Goal: Check status: Check status

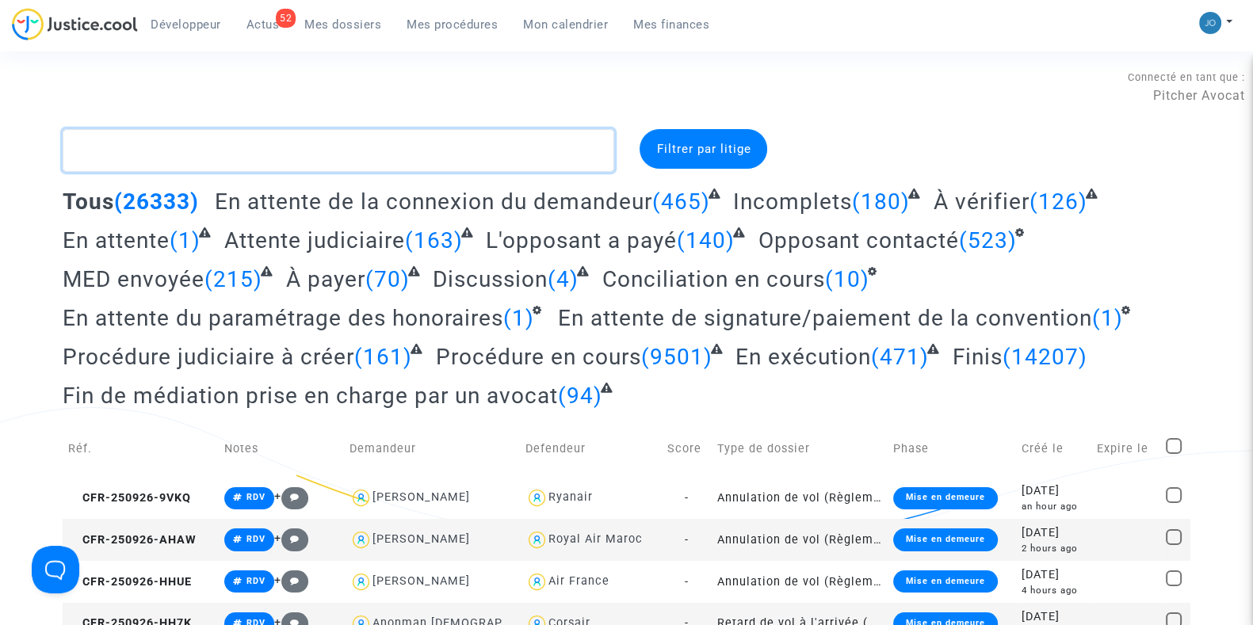
click at [278, 145] on textarea at bounding box center [339, 150] width 552 height 43
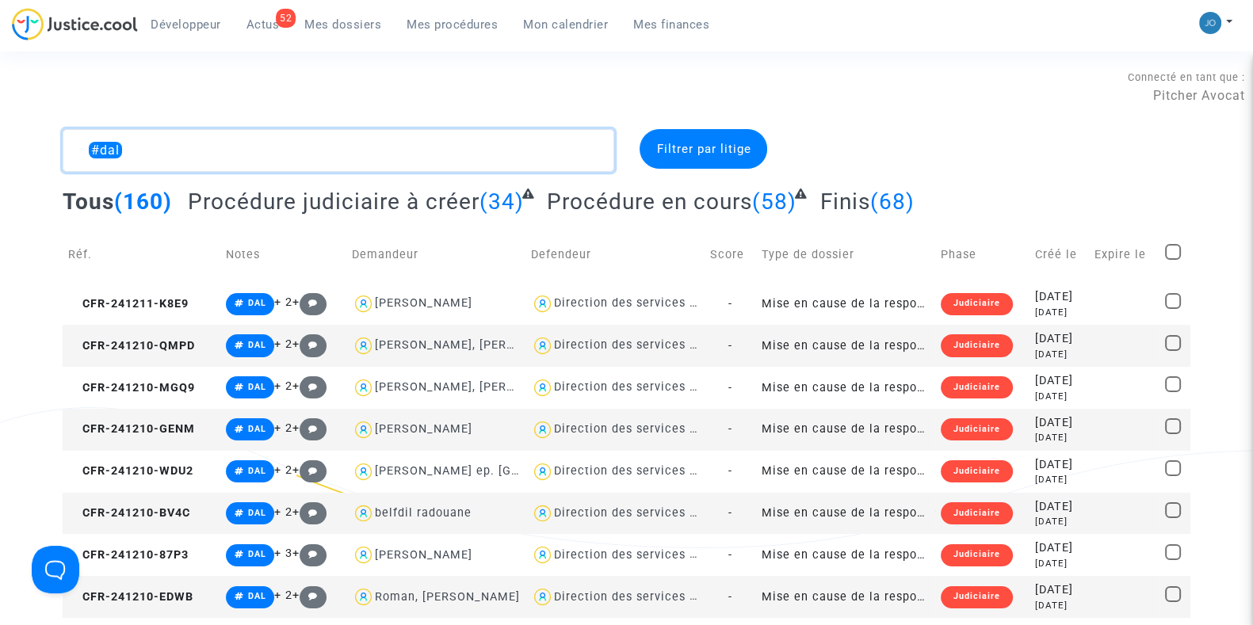
click at [205, 147] on textarea at bounding box center [339, 150] width 552 height 43
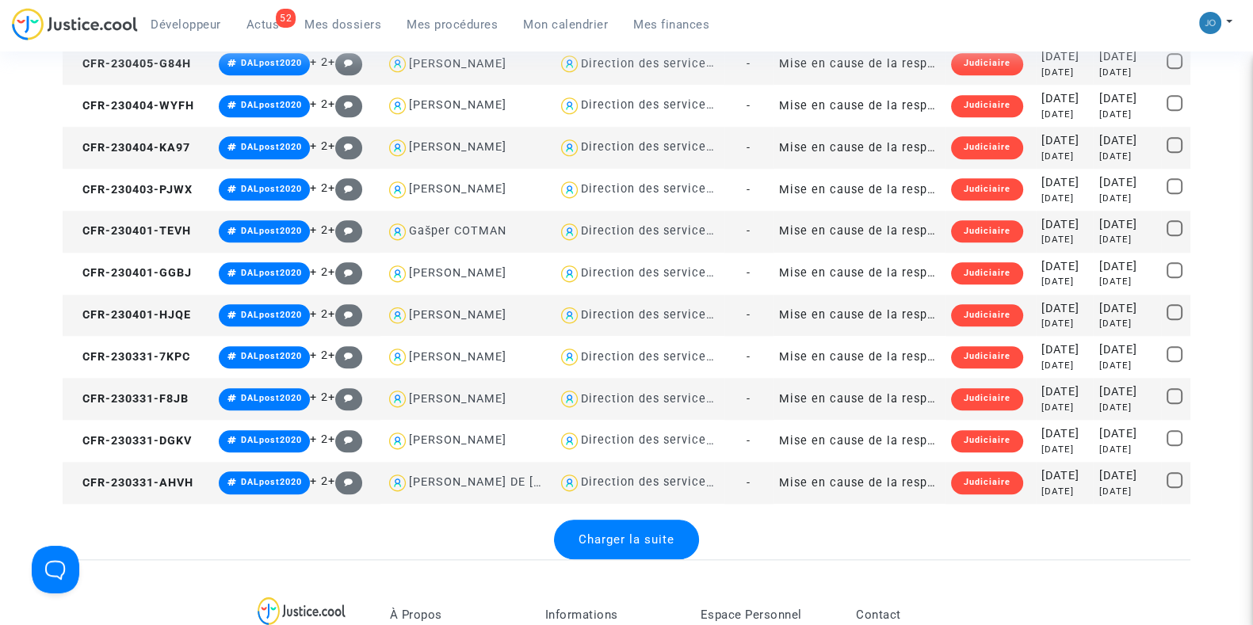
scroll to position [1919, 0]
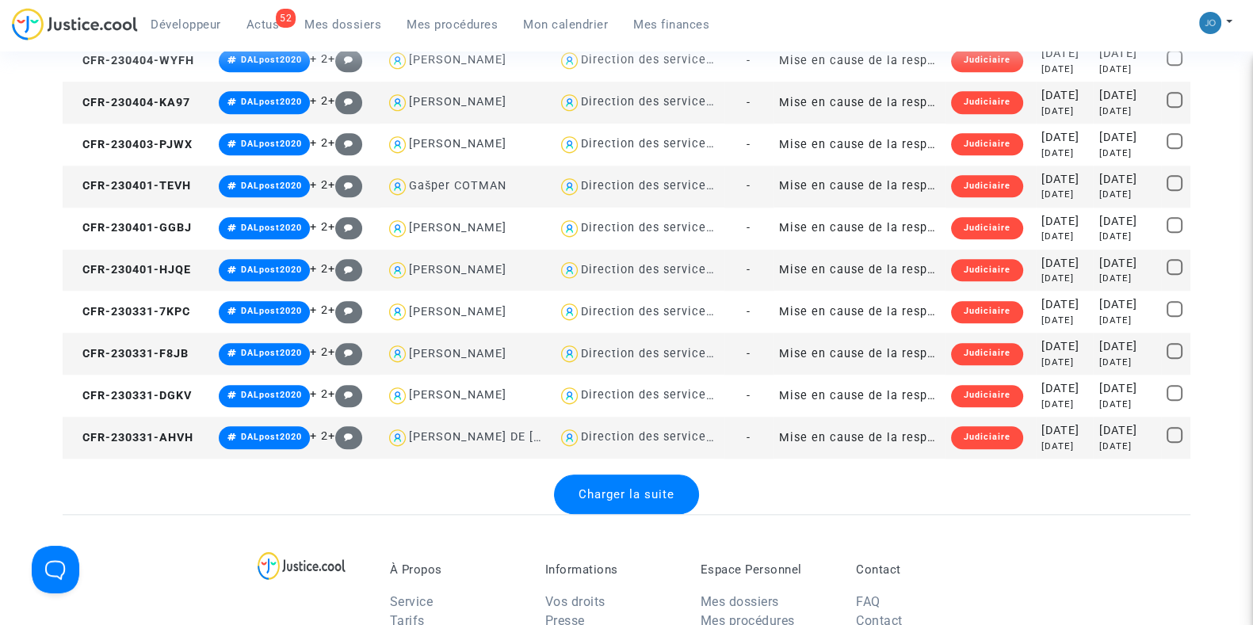
type textarea "#dalpost2020"
click at [638, 487] on span "Charger la suite" at bounding box center [626, 494] width 96 height 14
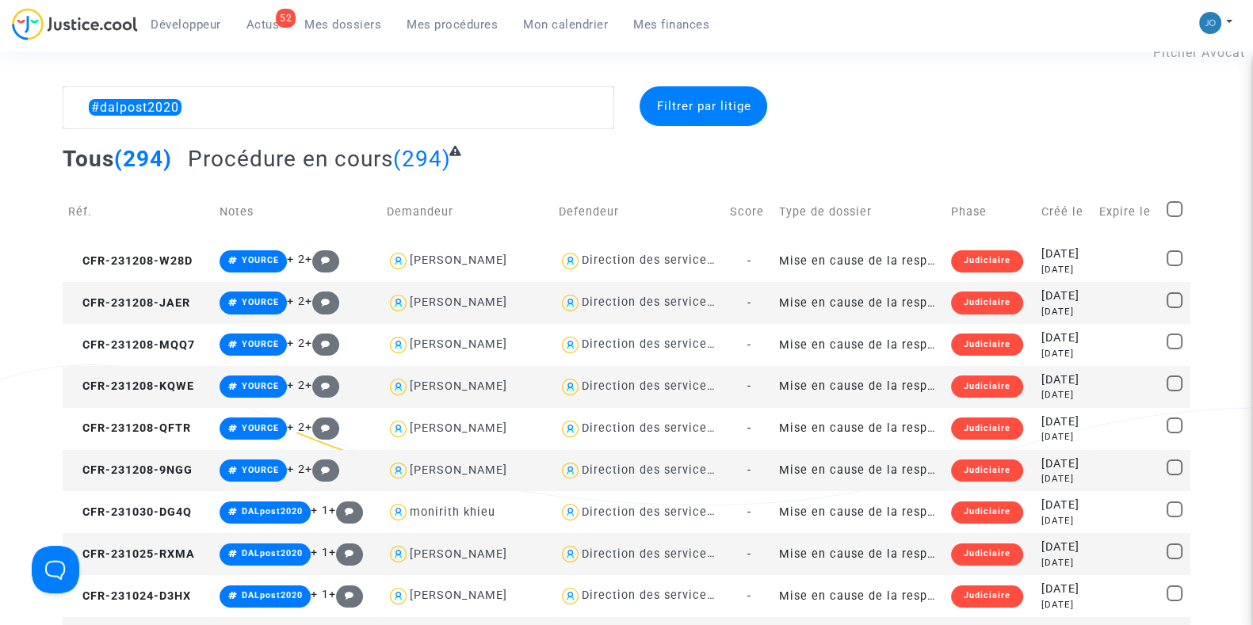
scroll to position [16, 0]
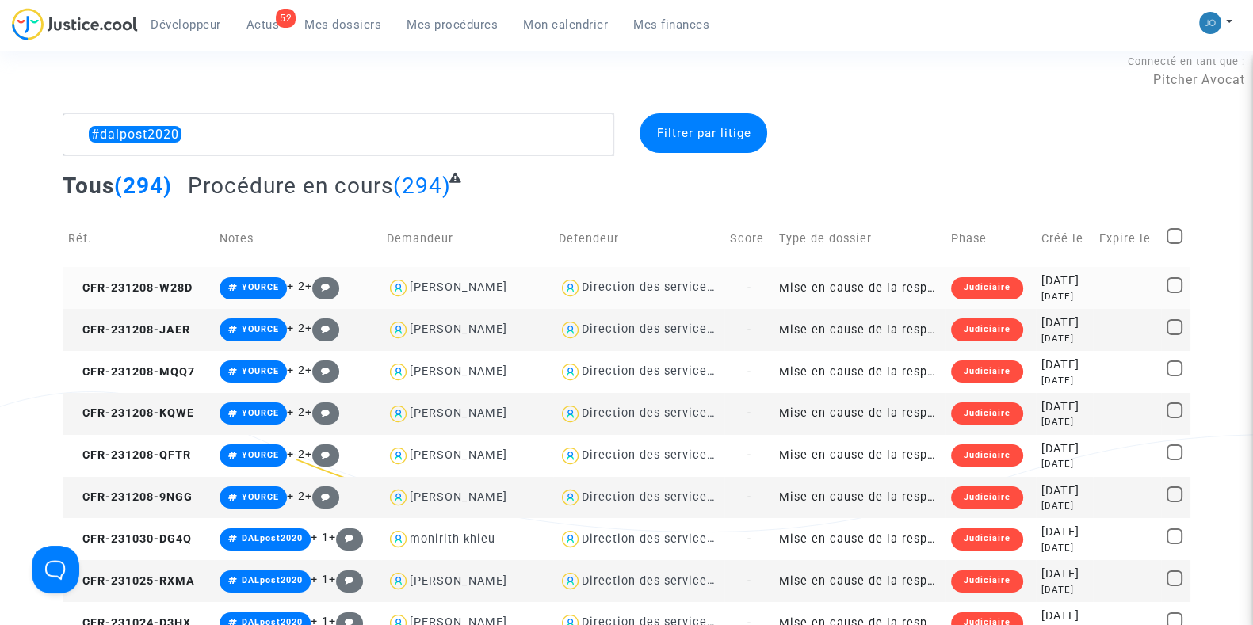
click at [1064, 284] on div "[DATE]" at bounding box center [1064, 281] width 47 height 17
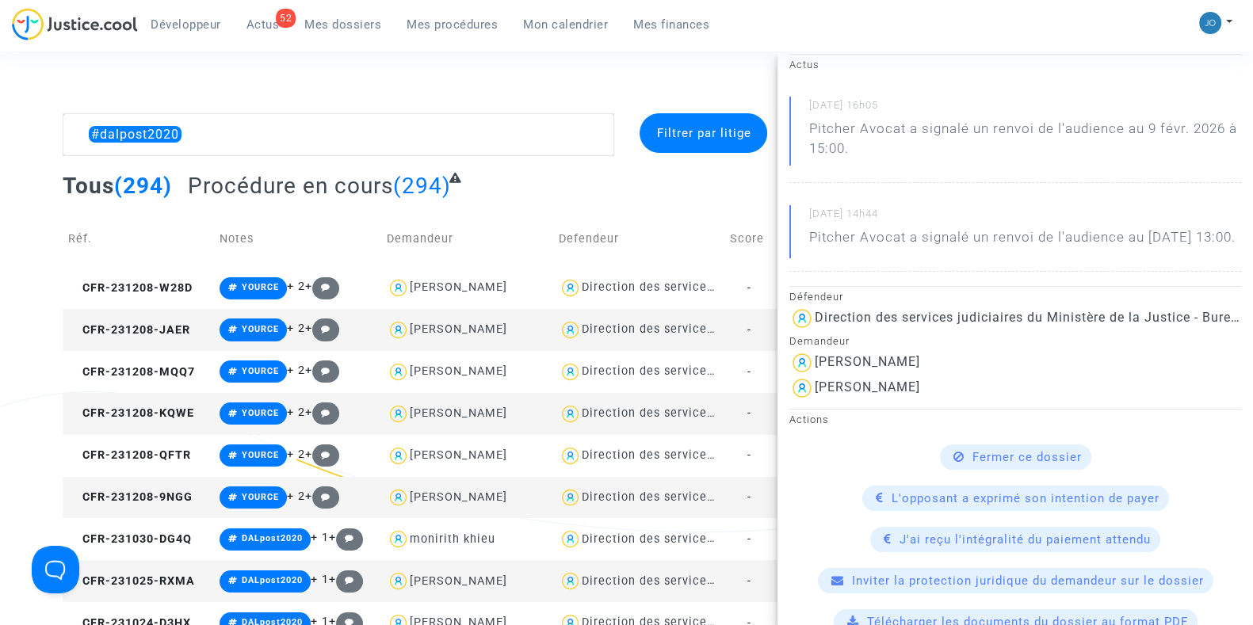
scroll to position [0, 0]
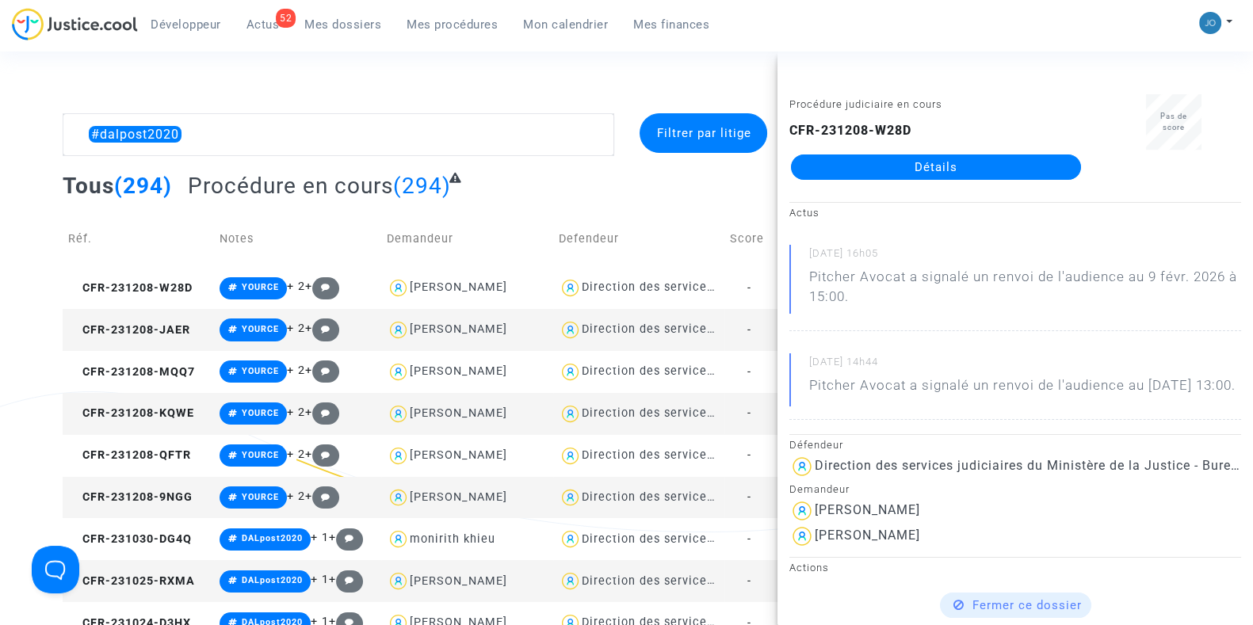
click at [550, 85] on div "Connecté en tant que : Pitcher Avocat" at bounding box center [622, 71] width 1245 height 38
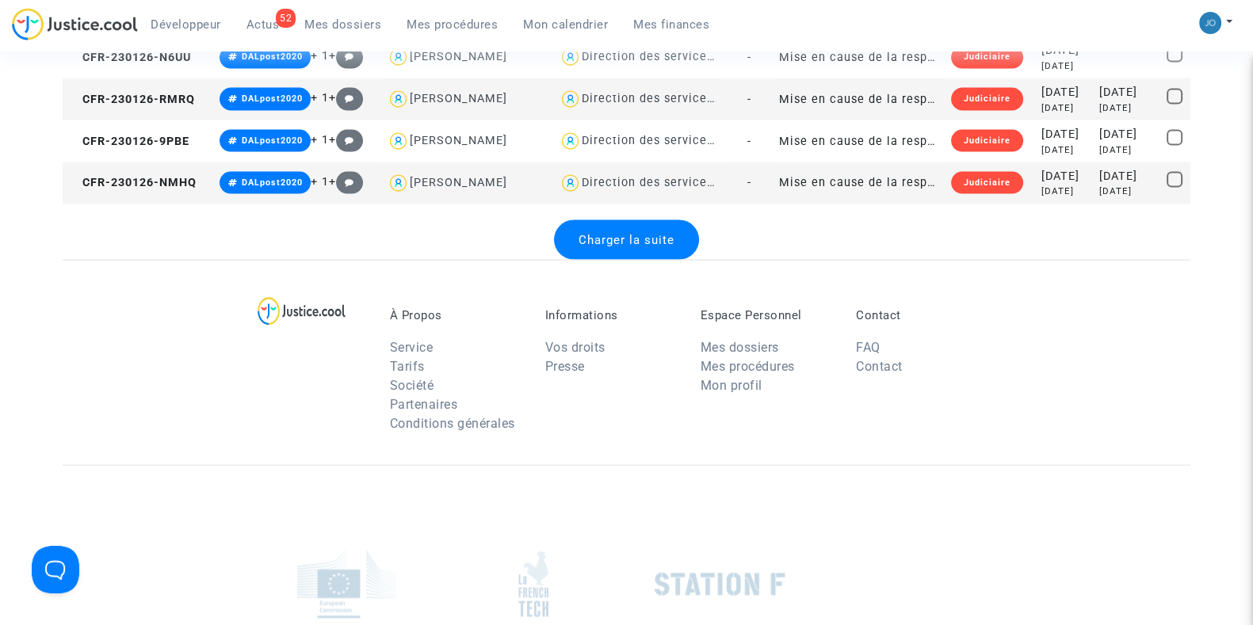
scroll to position [4298, 0]
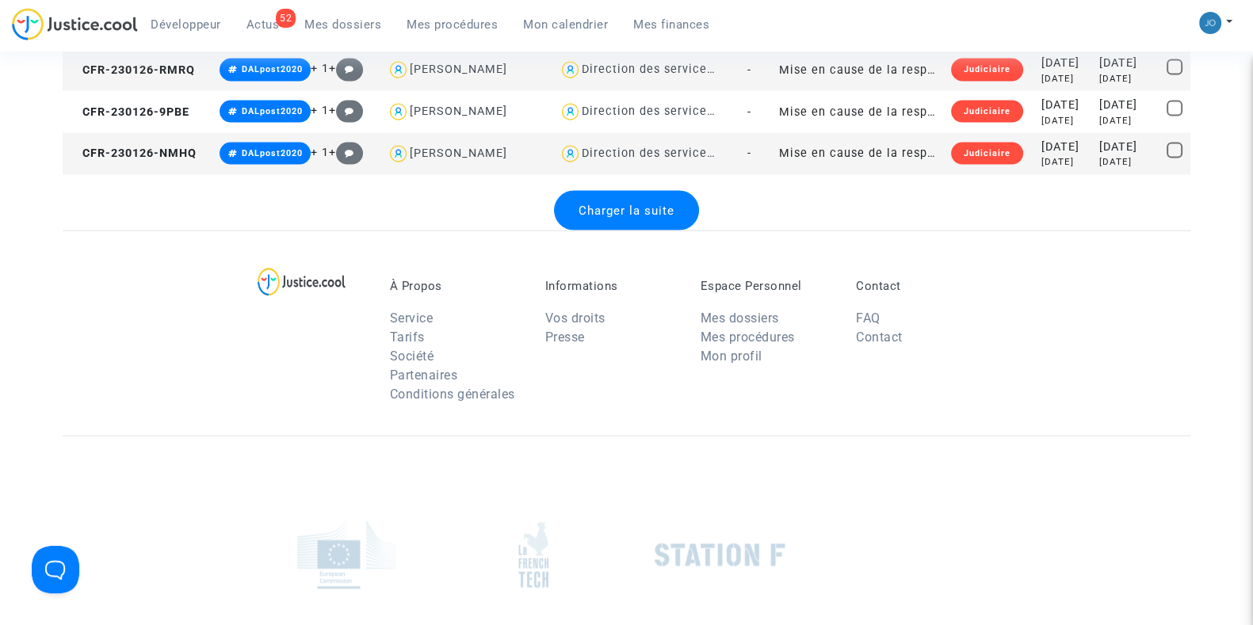
click at [638, 216] on div "Charger la suite" at bounding box center [626, 211] width 145 height 40
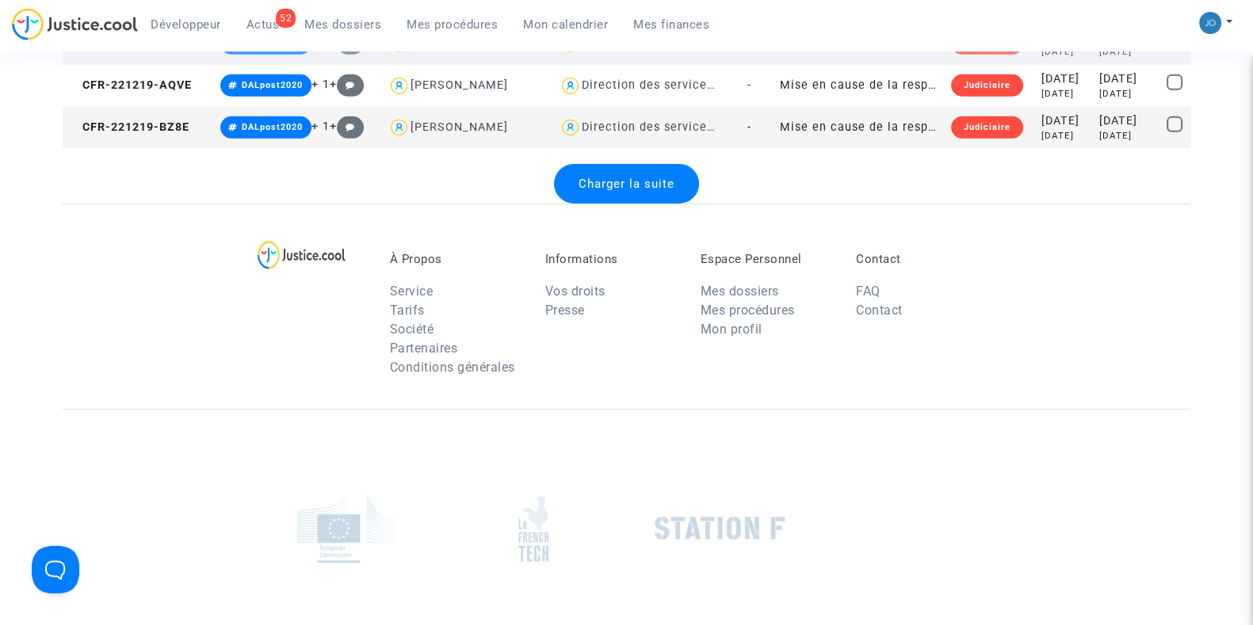
scroll to position [6431, 0]
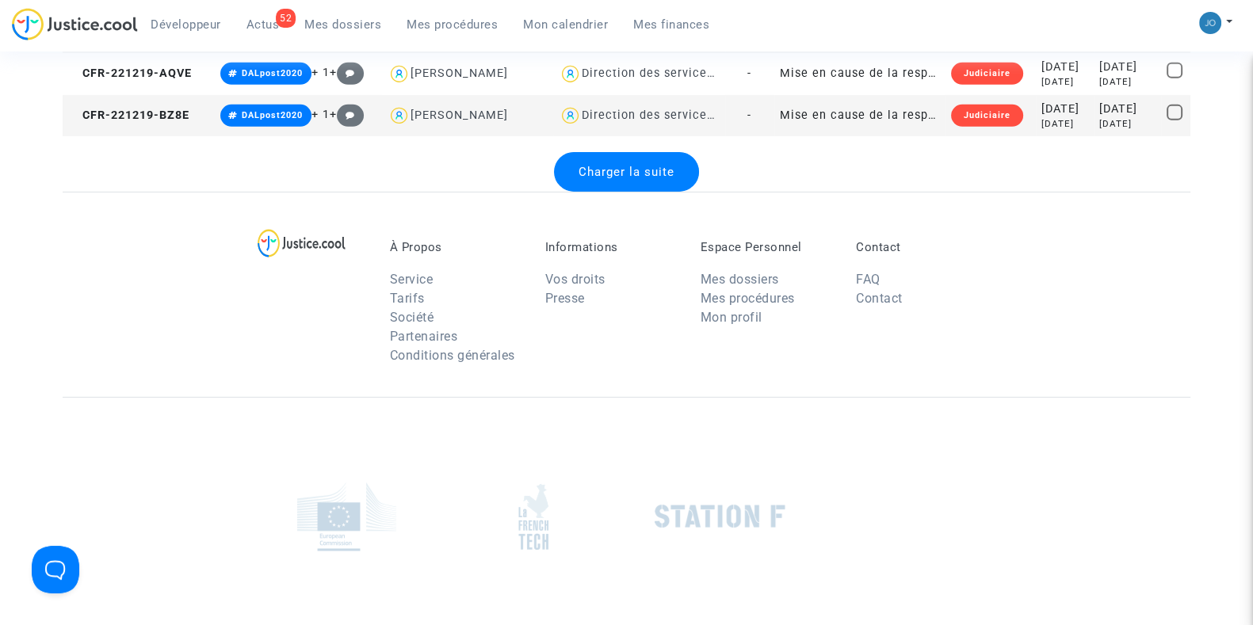
click at [644, 165] on span "Charger la suite" at bounding box center [626, 172] width 96 height 14
click at [617, 178] on div "Charger la suite" at bounding box center [626, 172] width 162 height 40
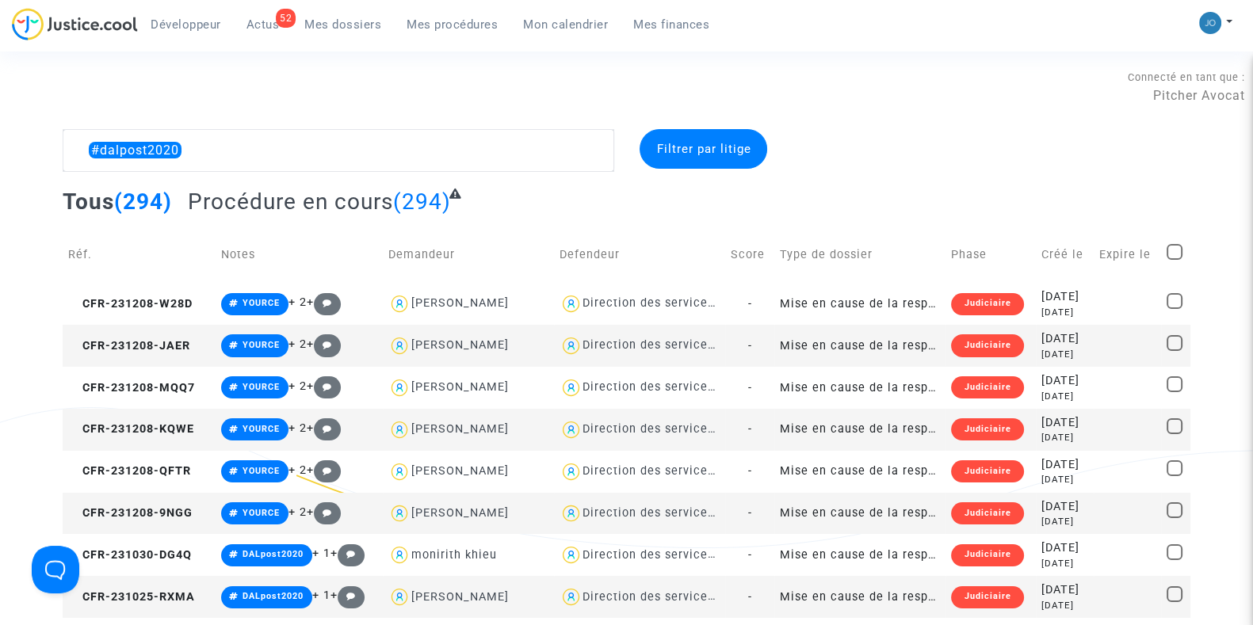
scroll to position [1, 0]
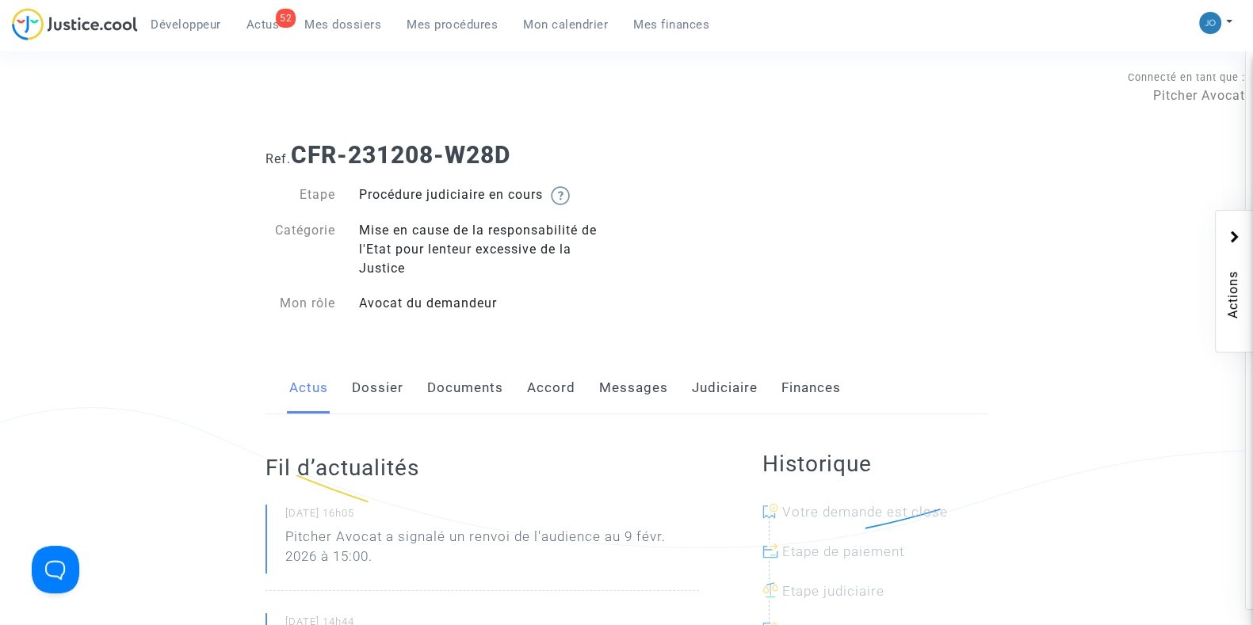
click at [388, 399] on link "Dossier" at bounding box center [378, 388] width 52 height 52
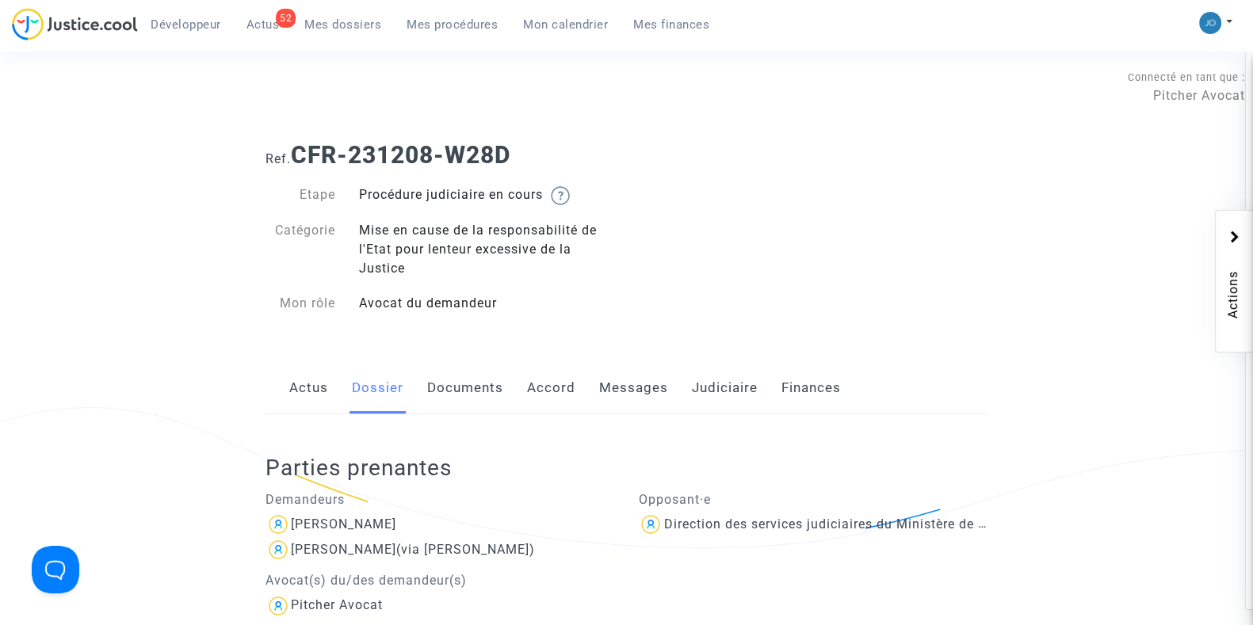
scroll to position [188, 0]
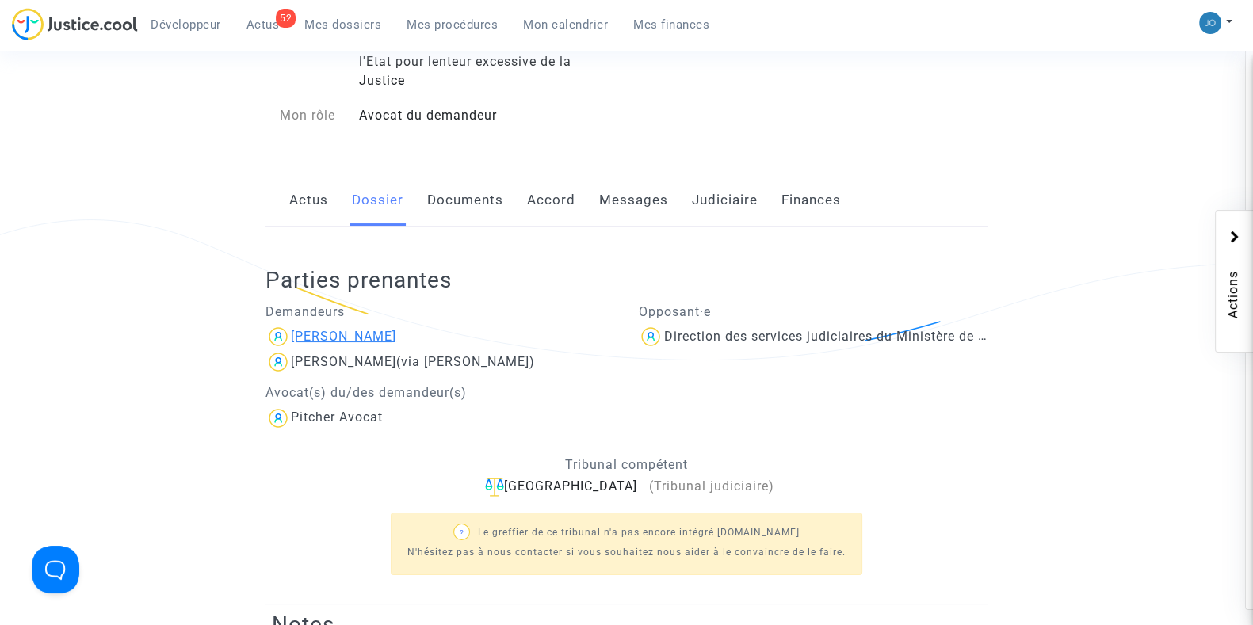
click at [394, 330] on div "[PERSON_NAME]" at bounding box center [343, 336] width 105 height 15
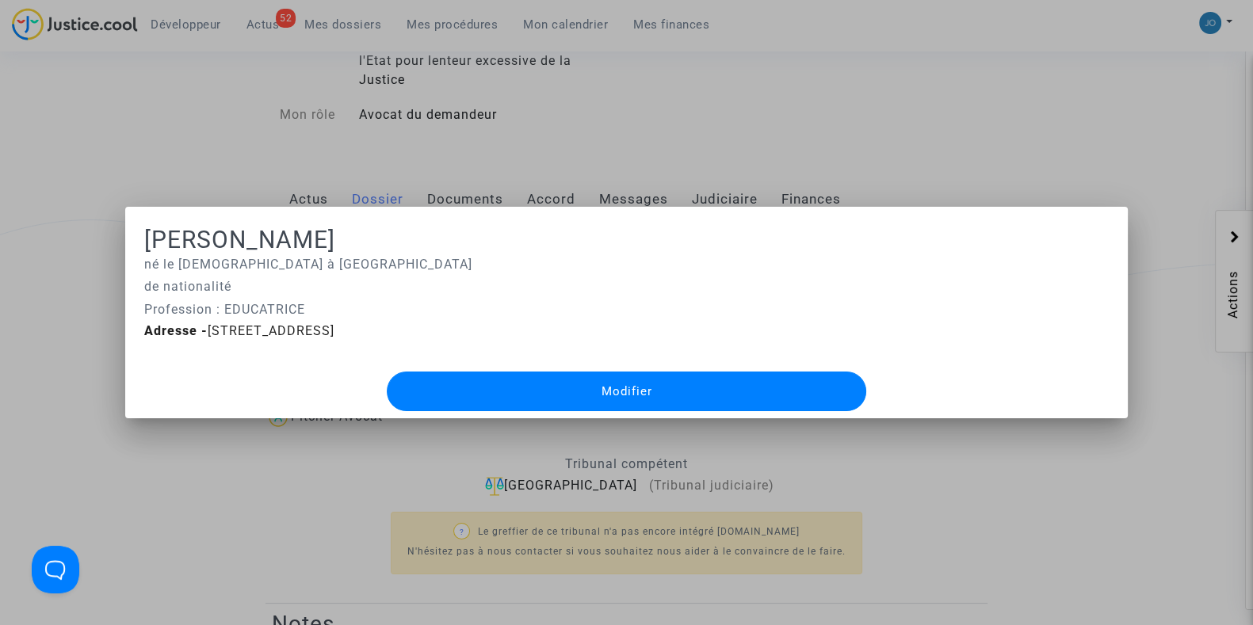
scroll to position [0, 0]
click at [284, 481] on div at bounding box center [626, 312] width 1253 height 625
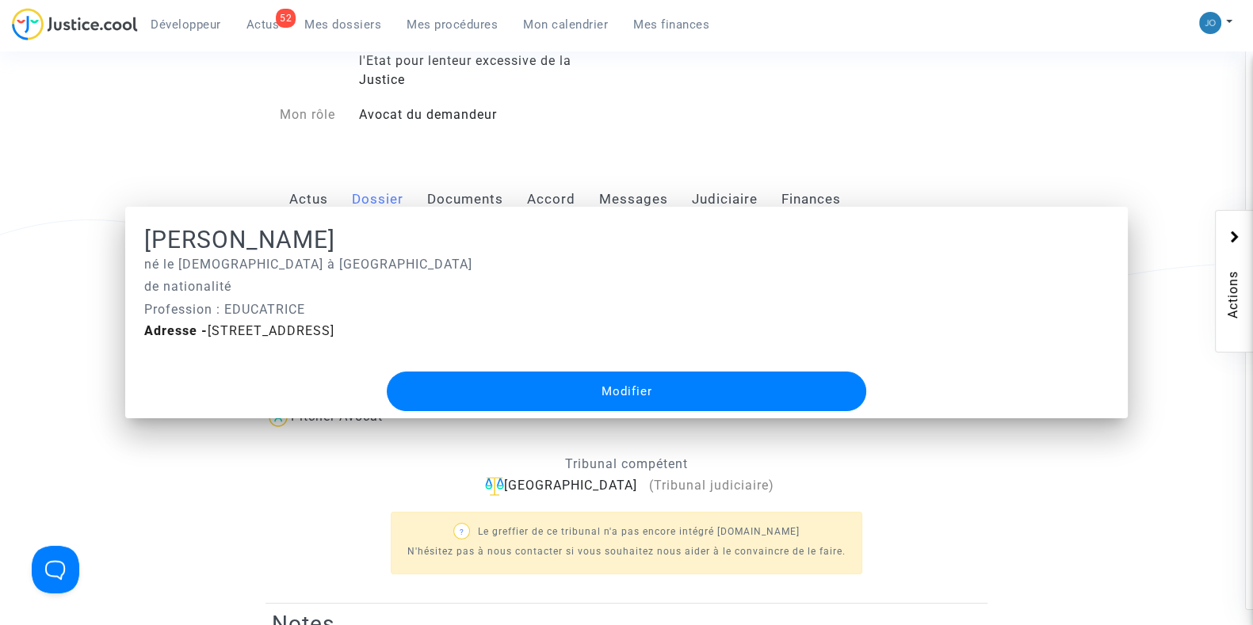
scroll to position [188, 0]
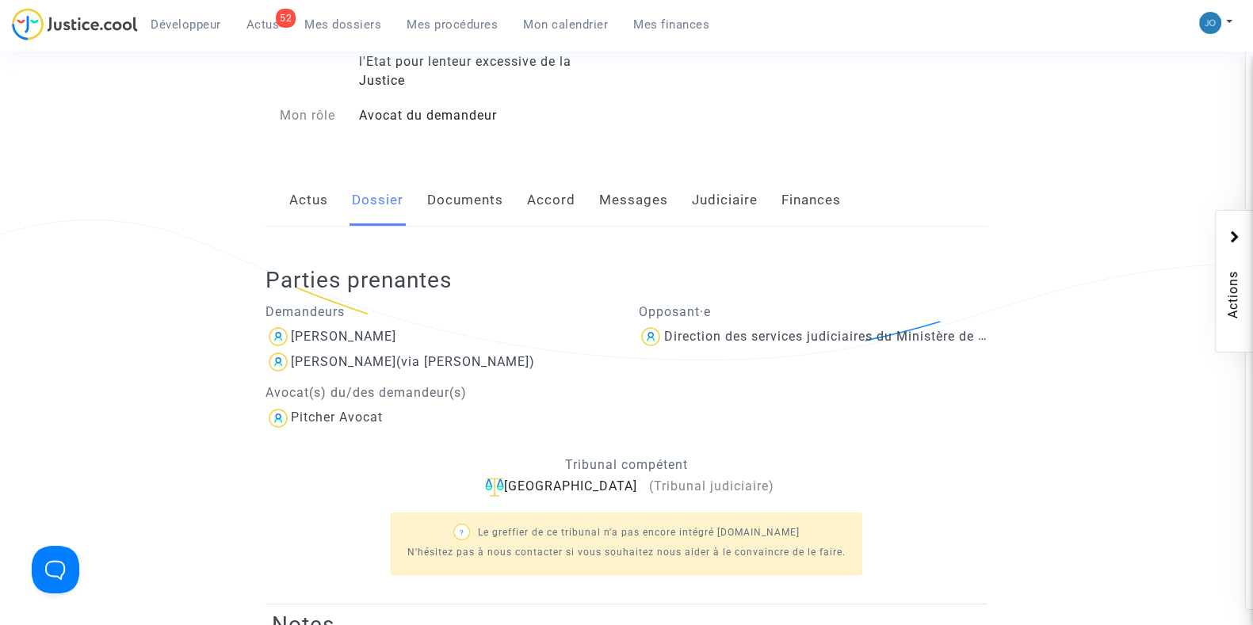
click at [617, 188] on link "Messages" at bounding box center [633, 200] width 69 height 52
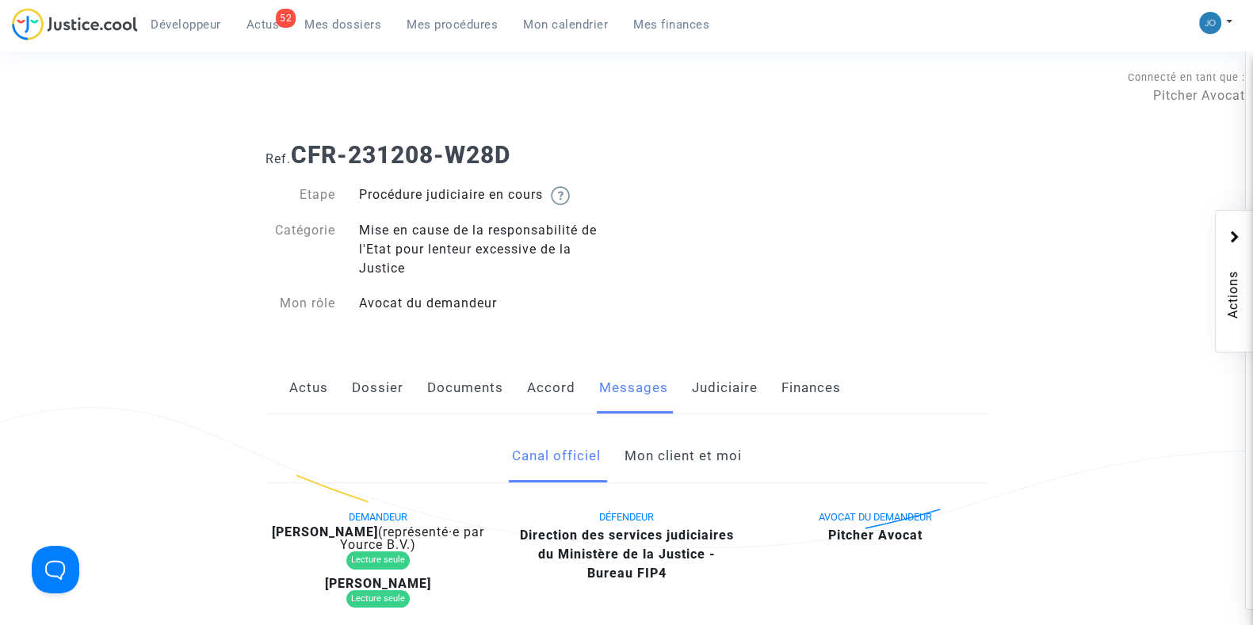
click at [465, 394] on link "Documents" at bounding box center [465, 388] width 76 height 52
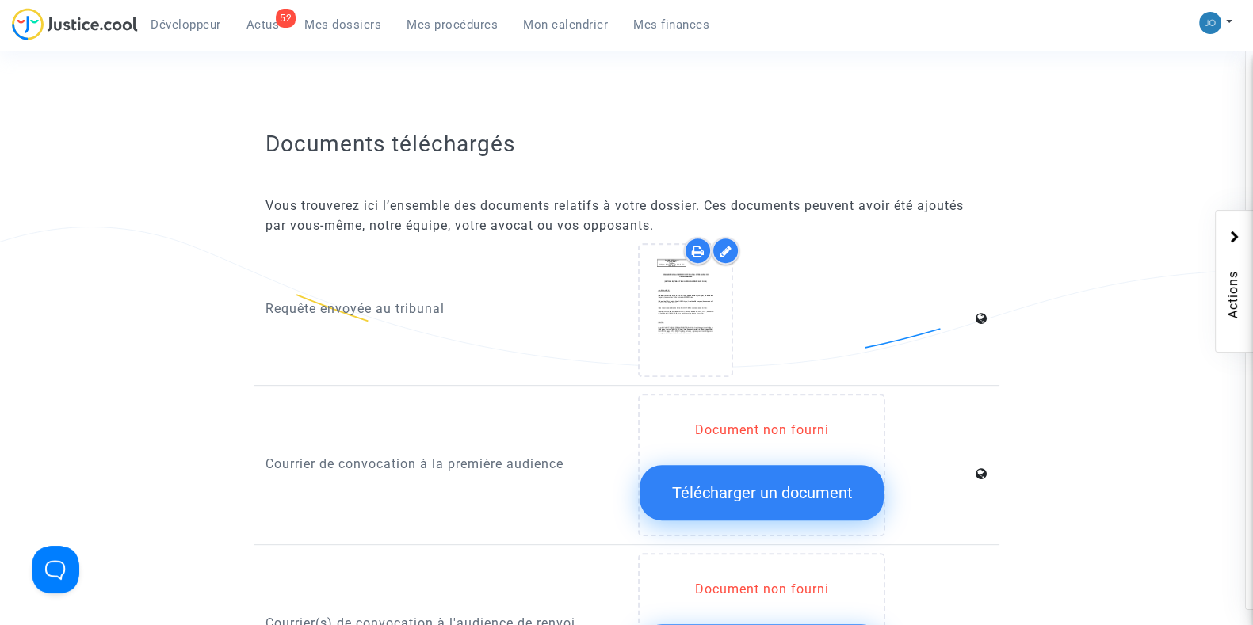
scroll to position [872, 0]
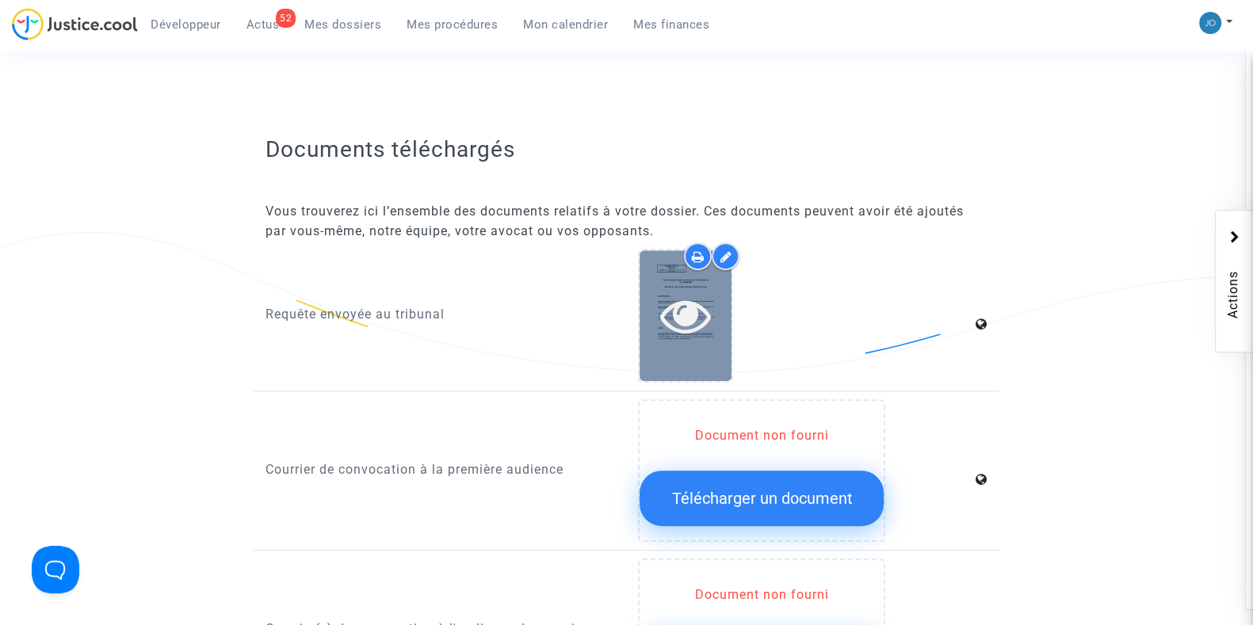
click at [677, 318] on icon at bounding box center [686, 315] width 52 height 51
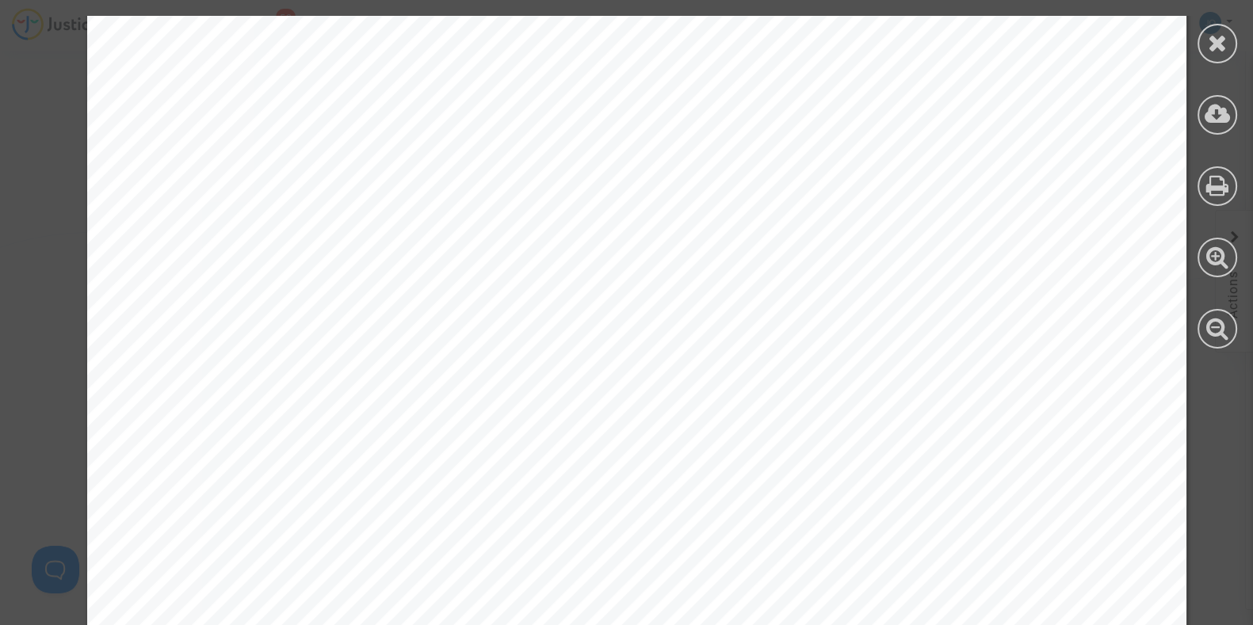
scroll to position [0, 0]
click at [1209, 50] on icon at bounding box center [1218, 43] width 20 height 24
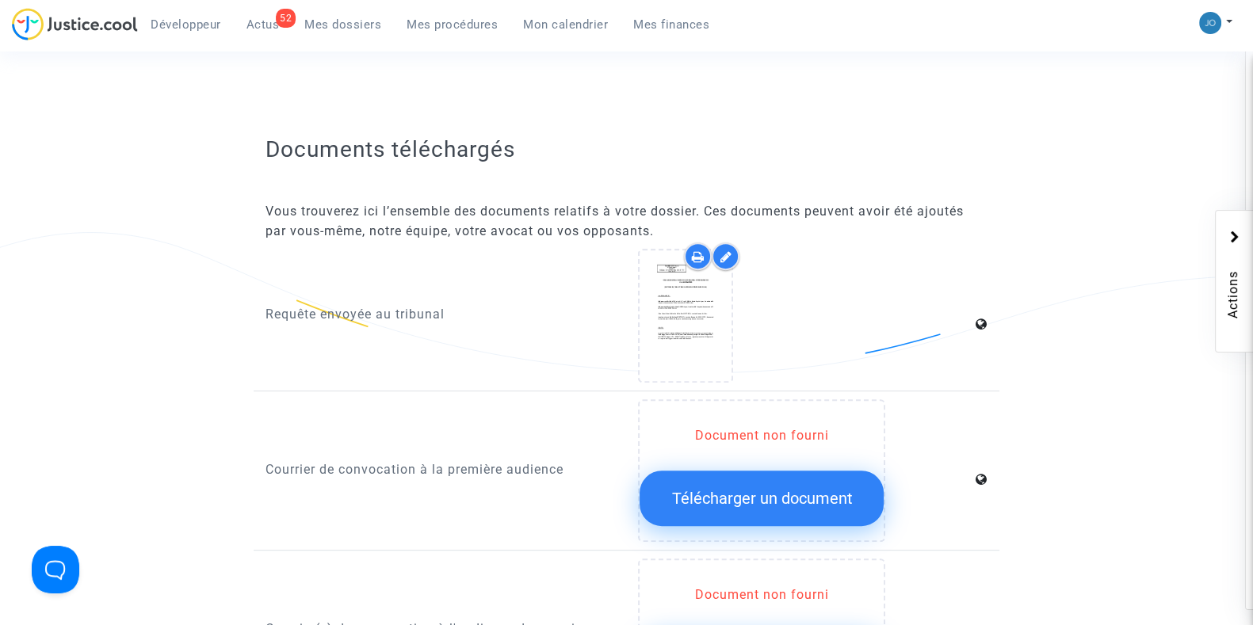
click at [562, 13] on link "Mon calendrier" at bounding box center [565, 25] width 110 height 24
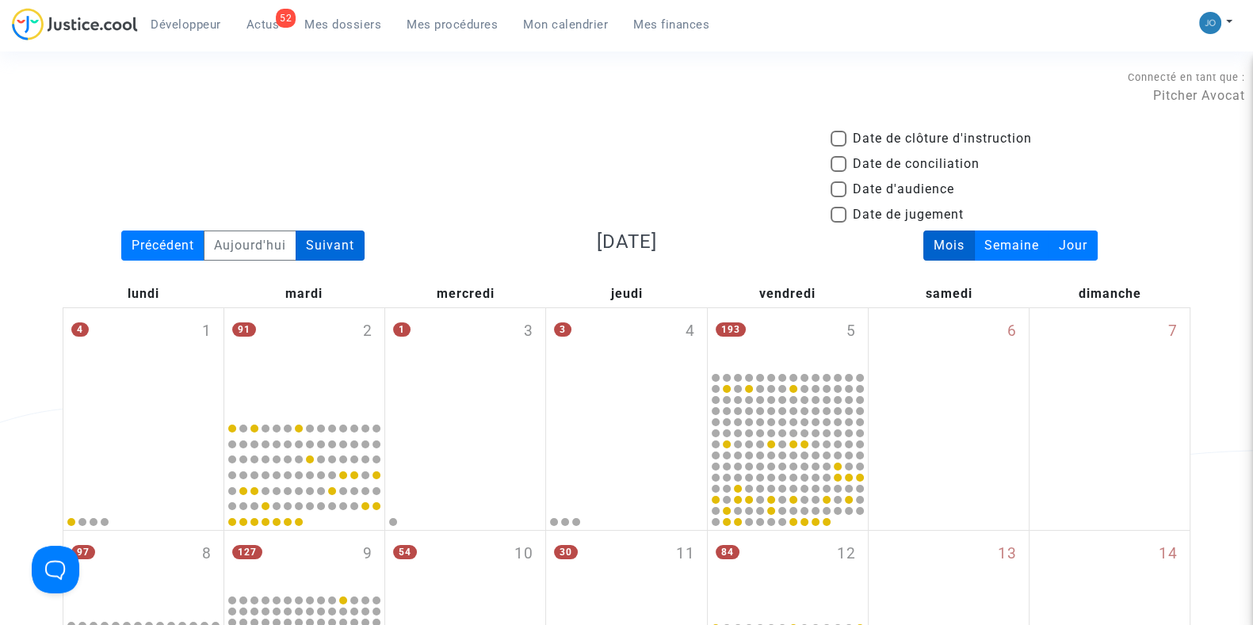
click at [344, 249] on div "Suivant" at bounding box center [330, 246] width 69 height 30
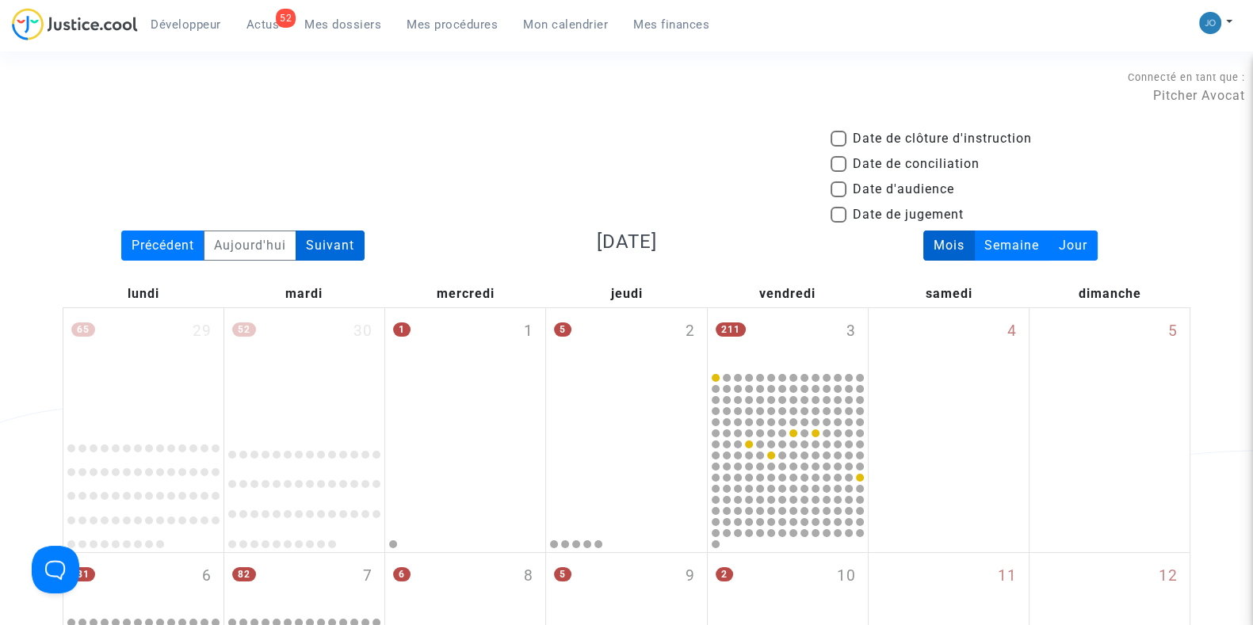
click at [344, 249] on div "Suivant" at bounding box center [330, 246] width 69 height 30
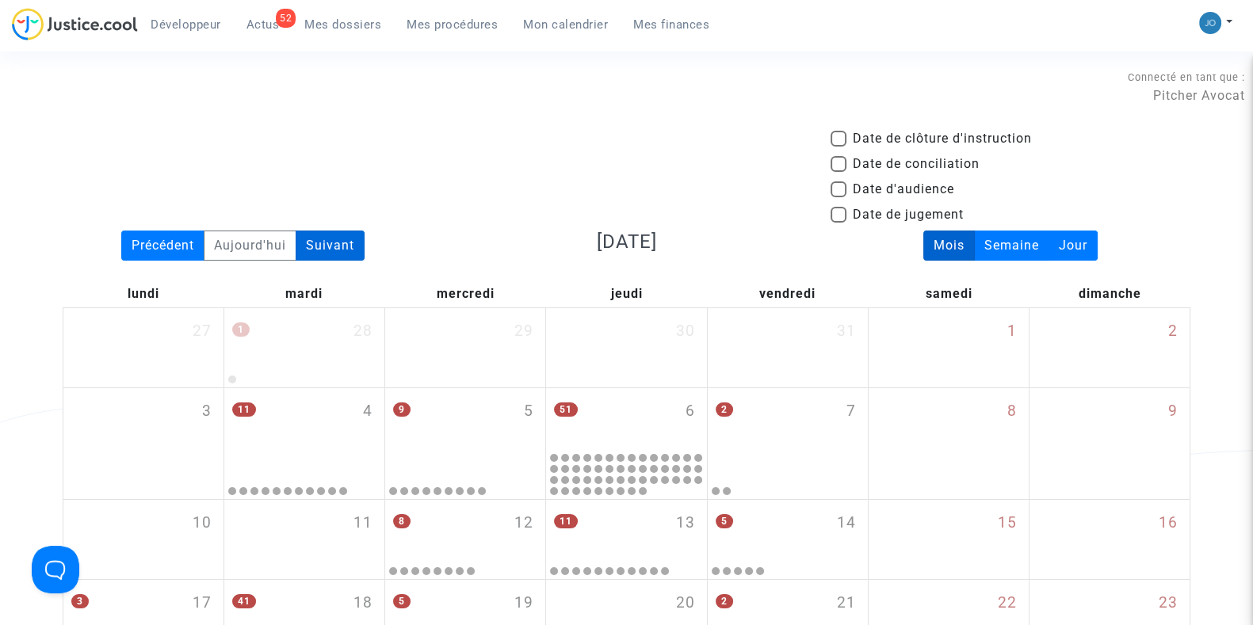
click at [344, 249] on div "Suivant" at bounding box center [330, 246] width 69 height 30
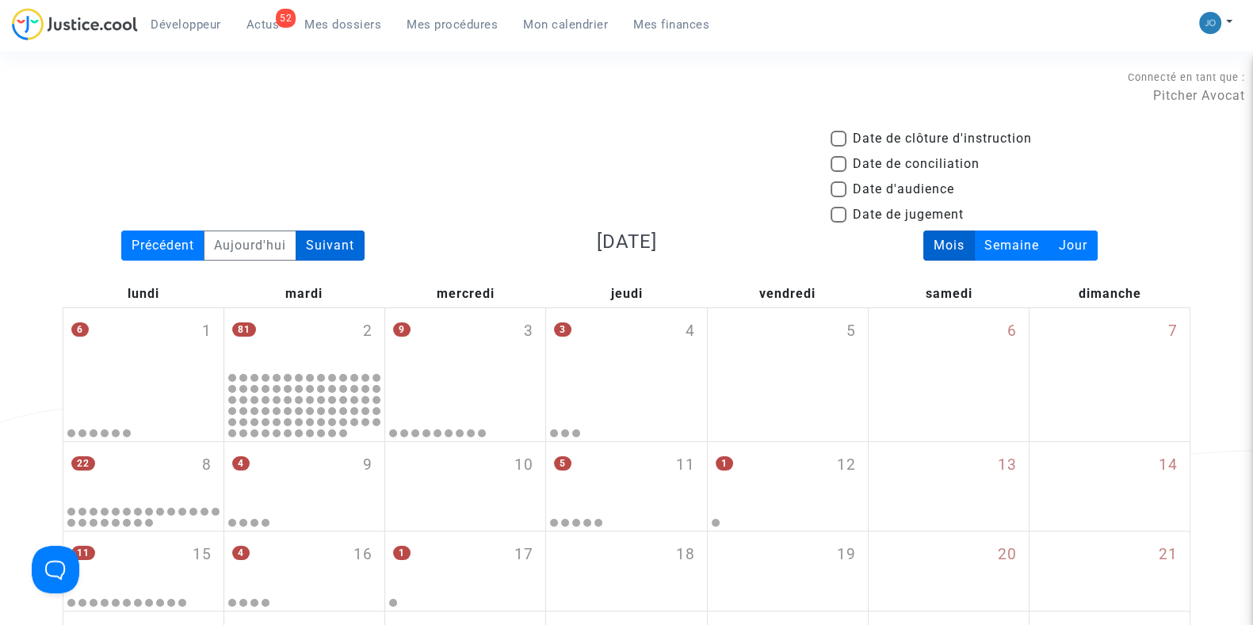
click at [344, 249] on div "Suivant" at bounding box center [330, 246] width 69 height 30
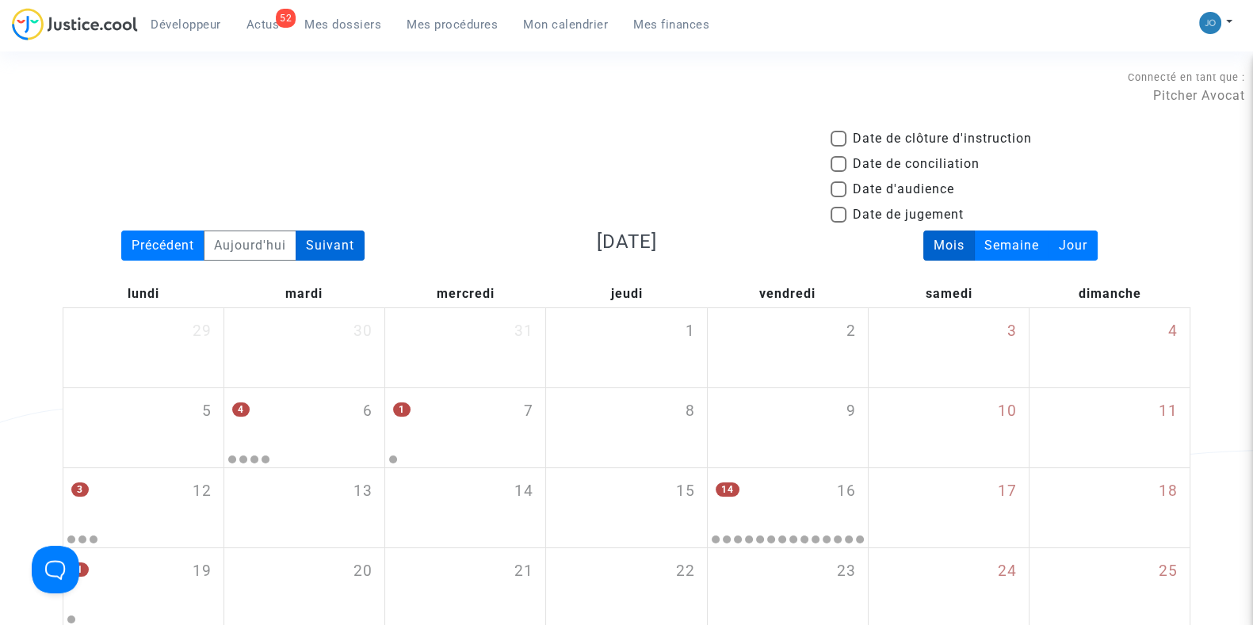
click at [344, 249] on div "Suivant" at bounding box center [330, 246] width 69 height 30
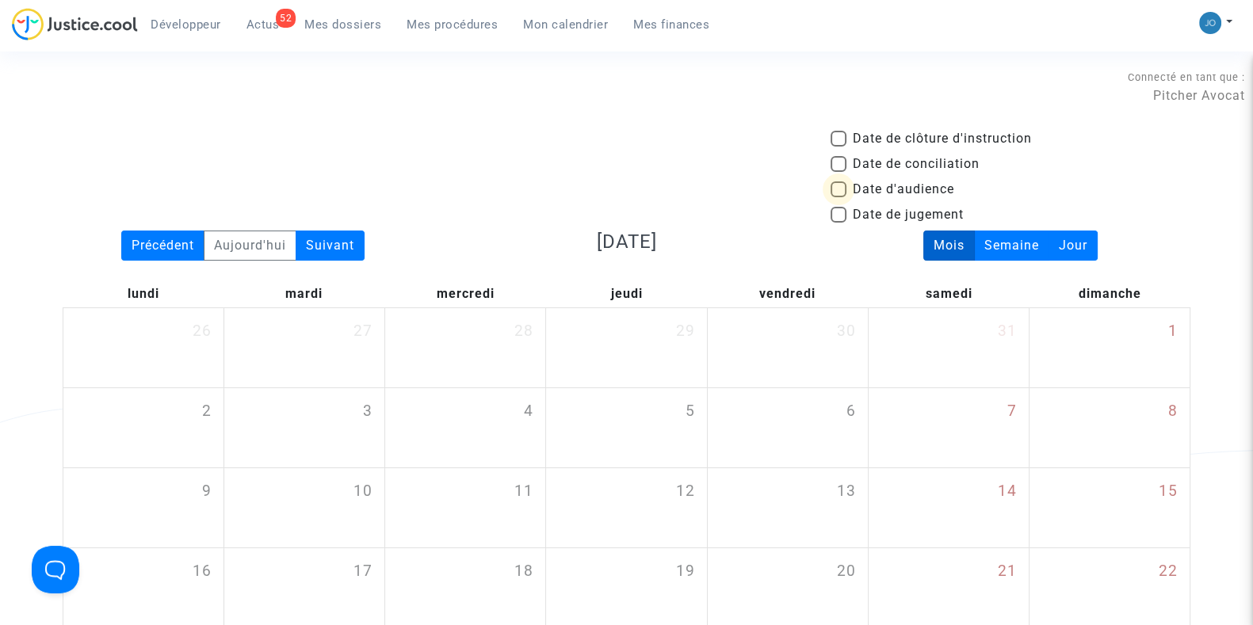
click at [832, 188] on span at bounding box center [838, 189] width 16 height 16
click at [838, 197] on input "Date d'audience" at bounding box center [838, 197] width 1 height 1
checkbox input "true"
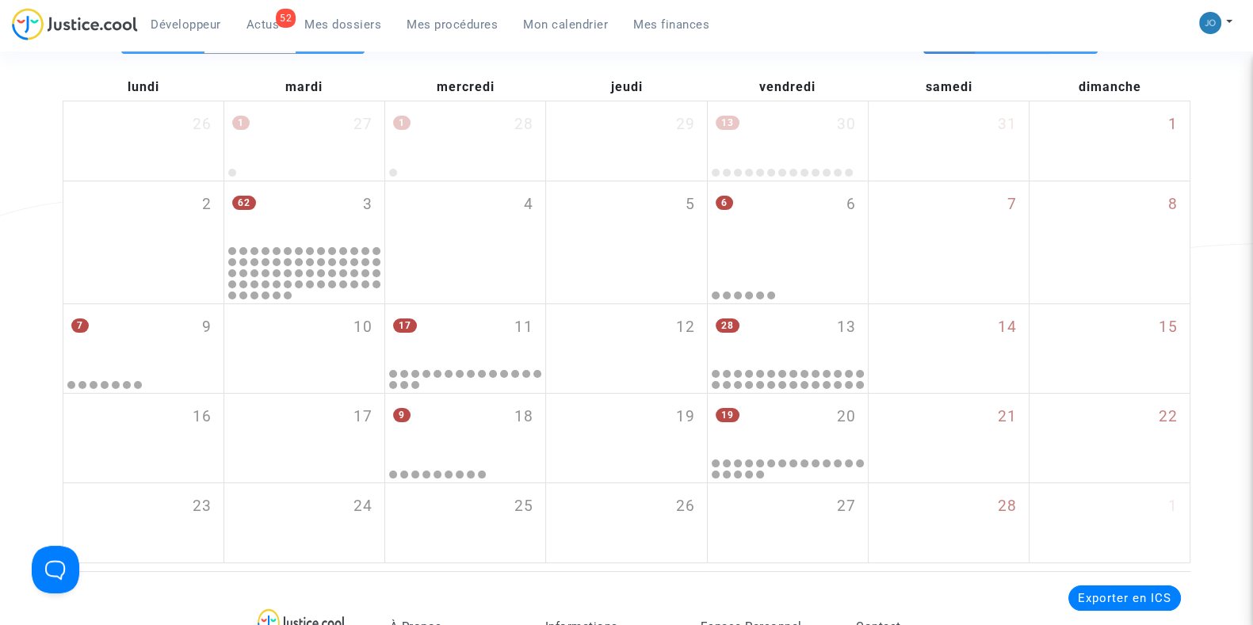
scroll to position [208, 0]
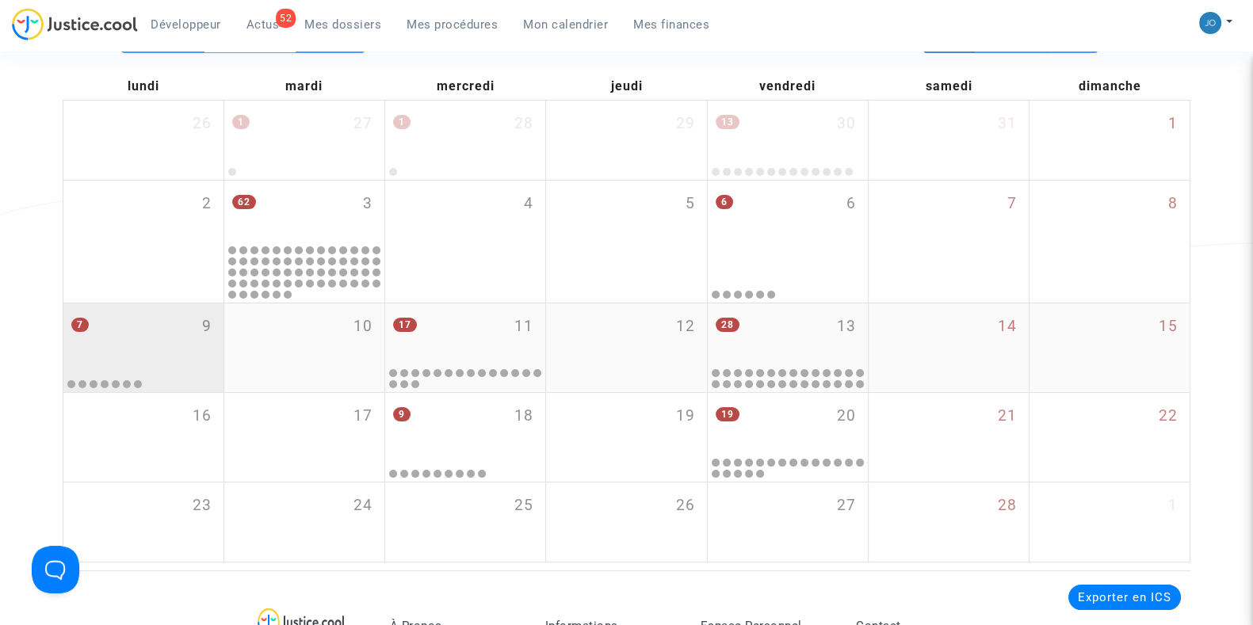
click at [222, 380] on mwl-calendar-month-cell "7 9" at bounding box center [143, 347] width 161 height 89
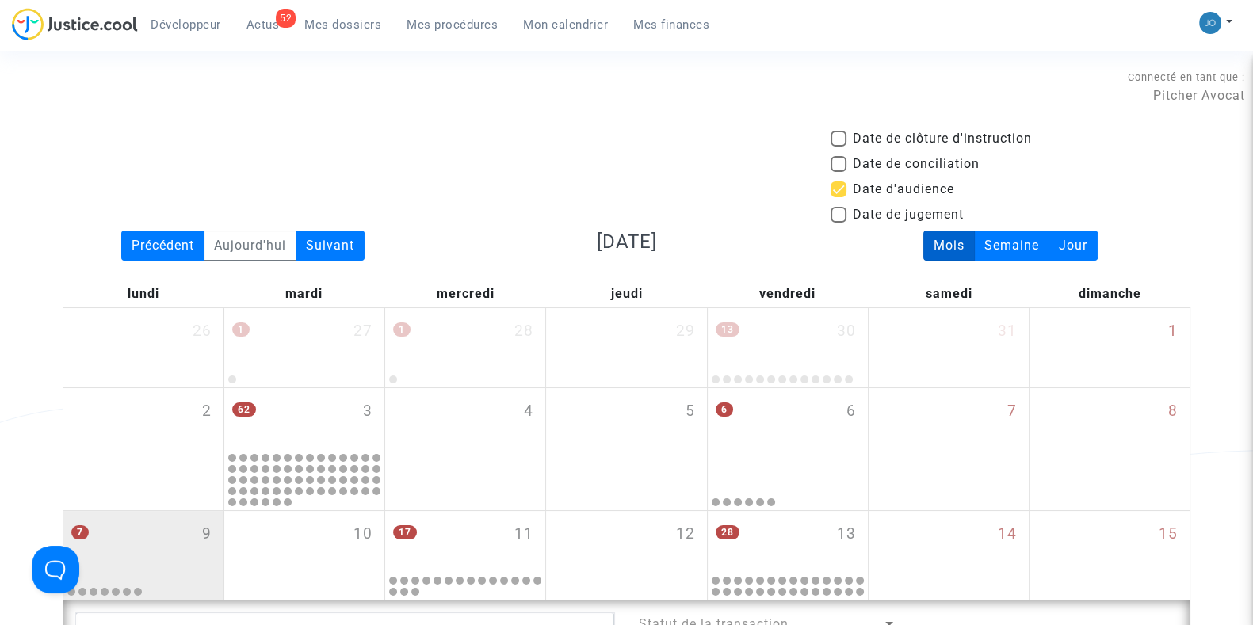
click at [632, 83] on div "Connecté en tant que : Pitcher Avocat" at bounding box center [622, 86] width 1245 height 38
click at [835, 192] on span at bounding box center [838, 189] width 16 height 16
click at [838, 197] on input "Date d'audience" at bounding box center [838, 197] width 1 height 1
checkbox input "false"
